Goal: Navigation & Orientation: Find specific page/section

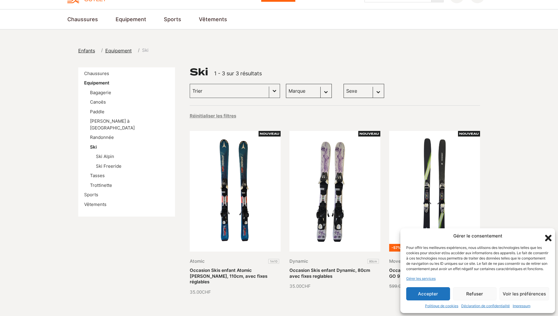
scroll to position [29, 0]
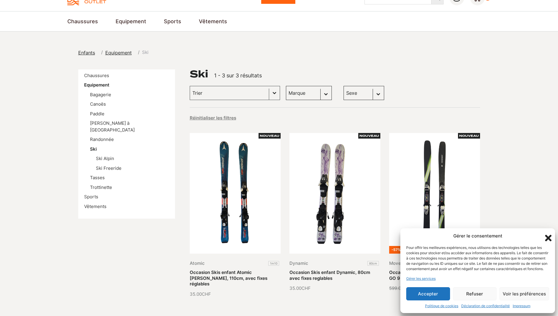
click at [546, 235] on icon "Fermer la boîte de dialogue" at bounding box center [548, 238] width 6 height 6
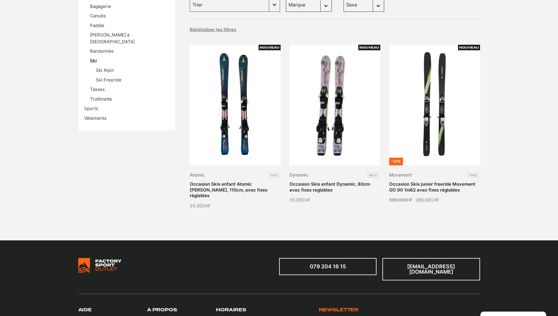
scroll to position [0, 0]
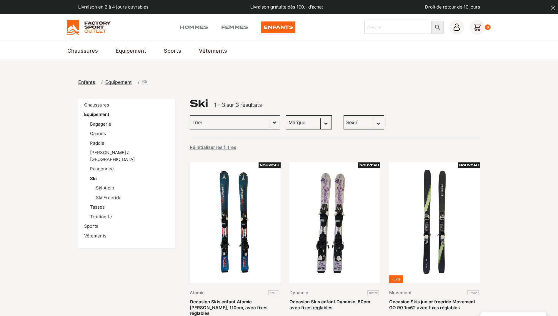
click at [120, 82] on span "Equipement" at bounding box center [118, 82] width 26 height 6
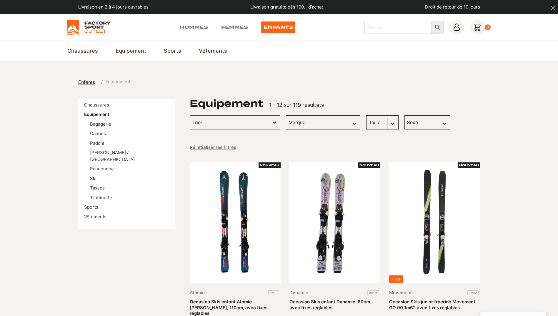
click at [93, 176] on link "Ski" at bounding box center [93, 179] width 6 height 6
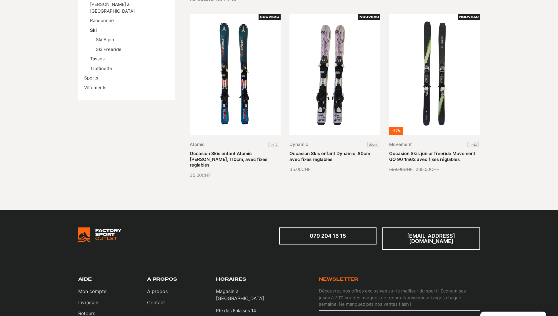
scroll to position [88, 0]
